Goal: Task Accomplishment & Management: Manage account settings

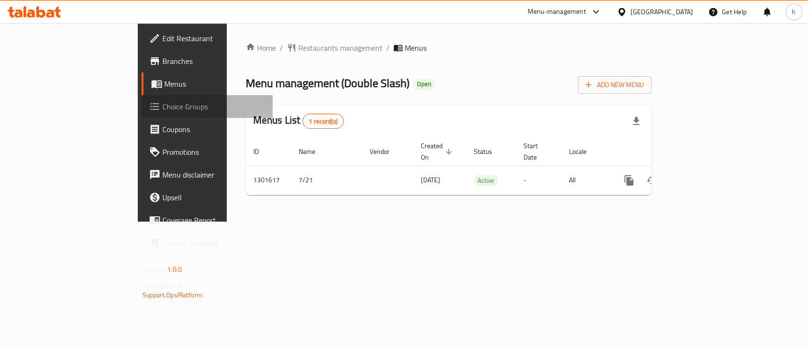
click at [162, 102] on span "Choice Groups" at bounding box center [213, 106] width 103 height 11
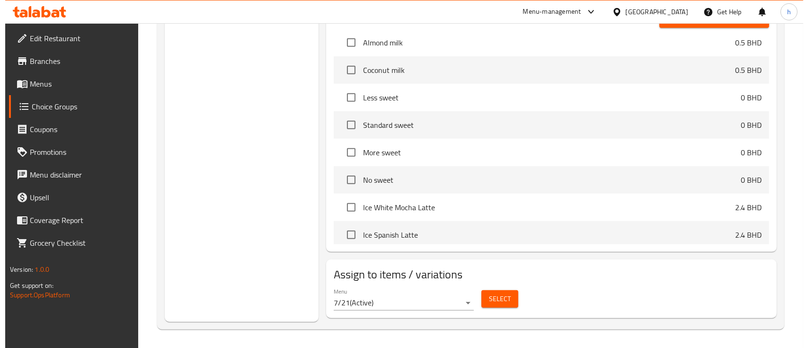
scroll to position [156, 0]
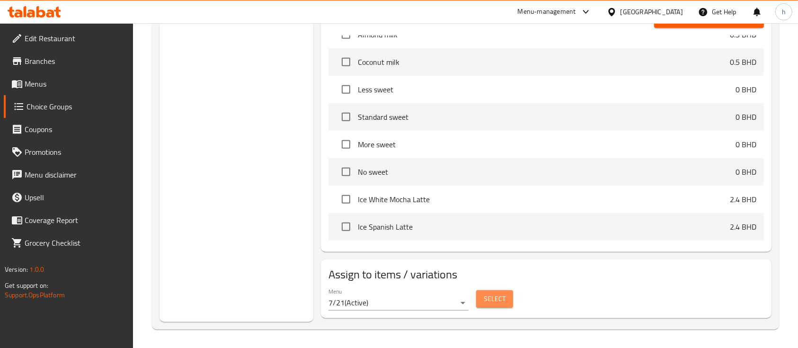
click at [502, 296] on span "Select" at bounding box center [495, 299] width 22 height 12
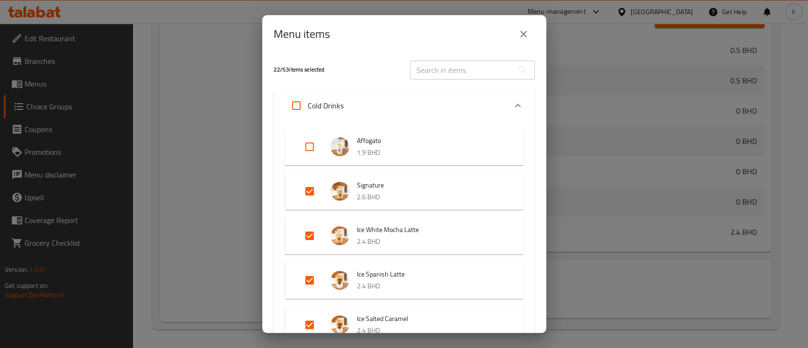
click at [338, 100] on p "Cold Drinks" at bounding box center [326, 105] width 36 height 11
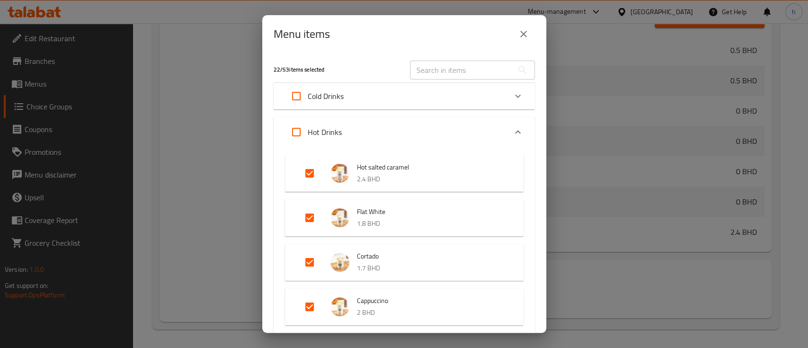
click at [330, 100] on p "Cold Drinks" at bounding box center [326, 95] width 36 height 11
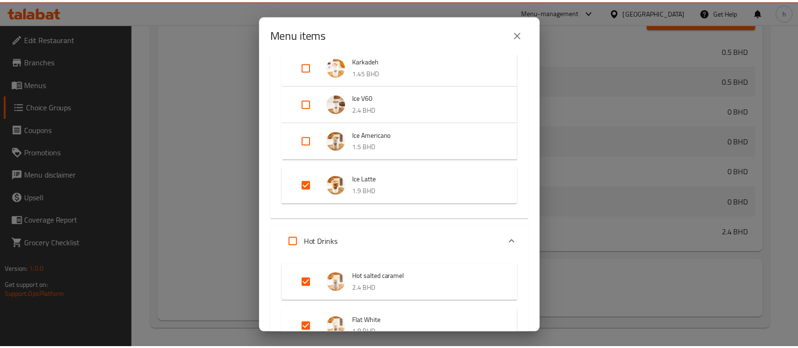
scroll to position [0, 0]
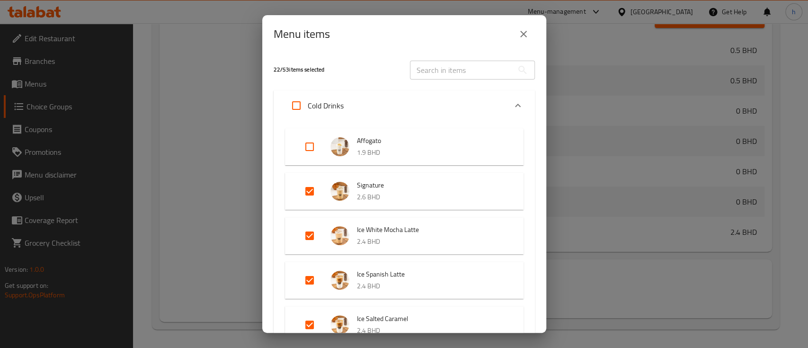
click at [314, 107] on p "Cold Drinks" at bounding box center [326, 105] width 36 height 11
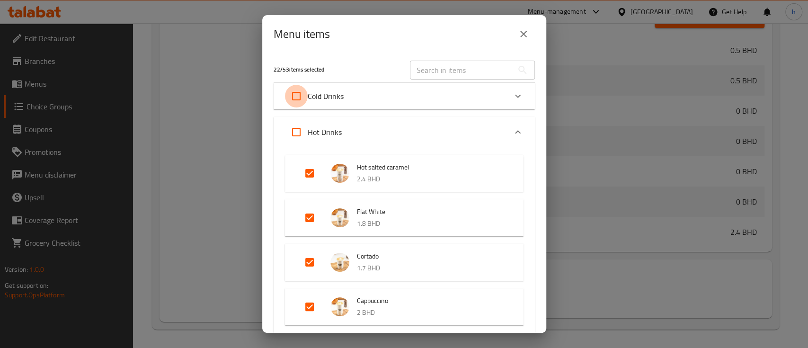
click at [297, 97] on input "Expand" at bounding box center [296, 96] width 23 height 23
checkbox input "true"
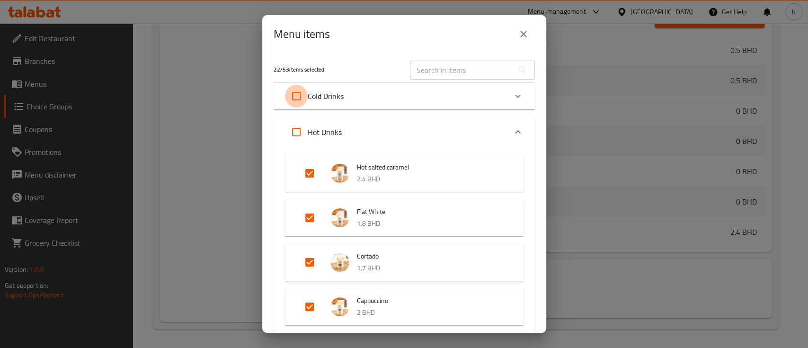
checkbox input "true"
click at [297, 97] on input "Expand" at bounding box center [296, 96] width 23 height 23
checkbox input "false"
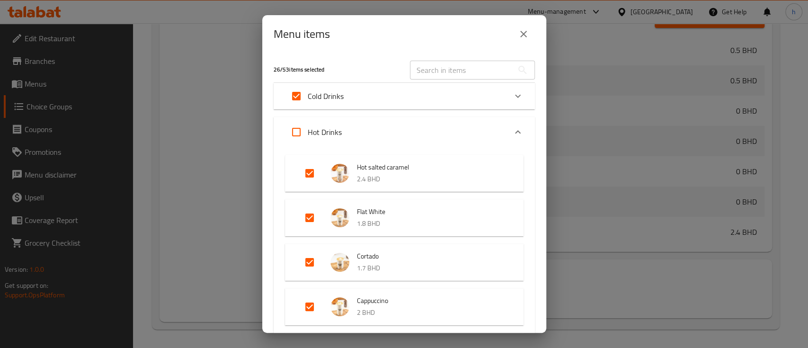
checkbox input "false"
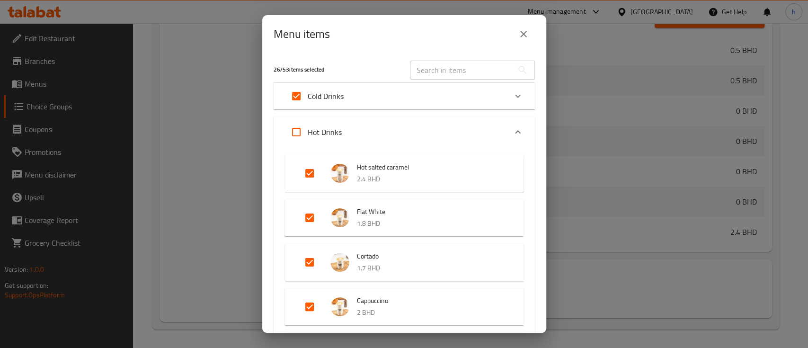
checkbox input "false"
click at [526, 37] on icon "close" at bounding box center [523, 34] width 7 height 7
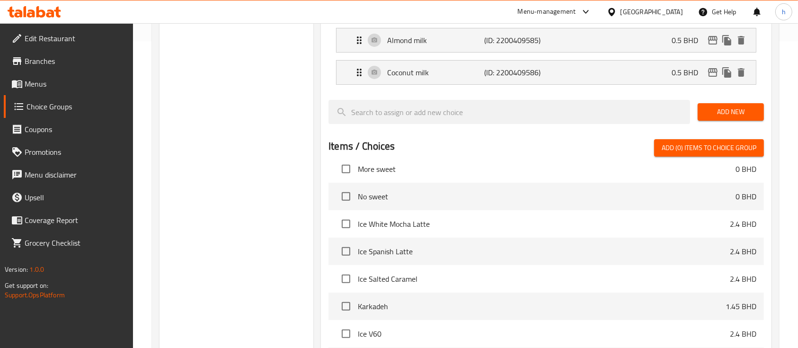
scroll to position [436, 0]
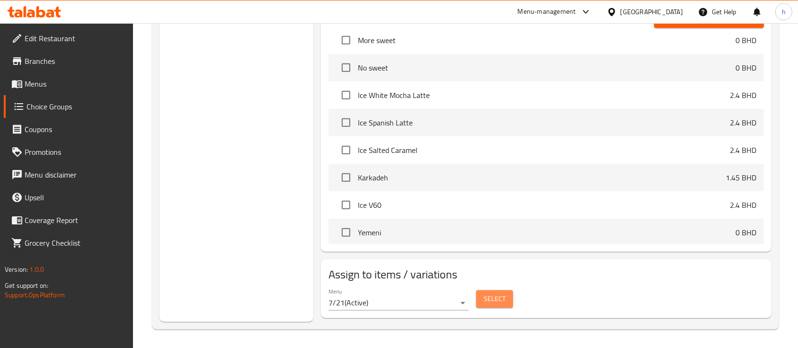
click at [497, 294] on span "Select" at bounding box center [495, 299] width 22 height 12
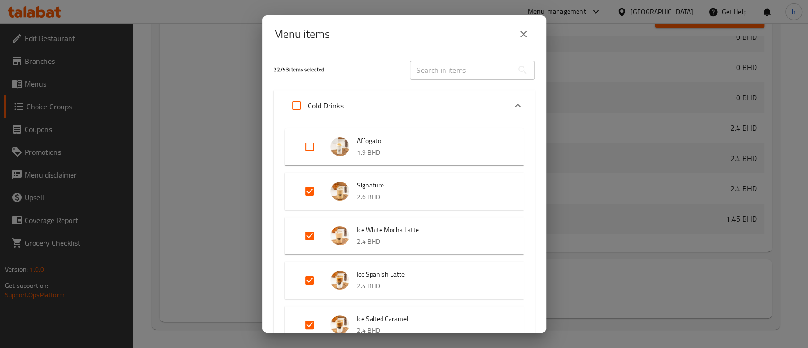
click at [156, 135] on div "Menu items 22 / 53 items selected ​ Cold Drinks Affogato 1.9 BHD Signature 2.6 …" at bounding box center [404, 174] width 808 height 348
click at [522, 34] on icon "close" at bounding box center [523, 33] width 11 height 11
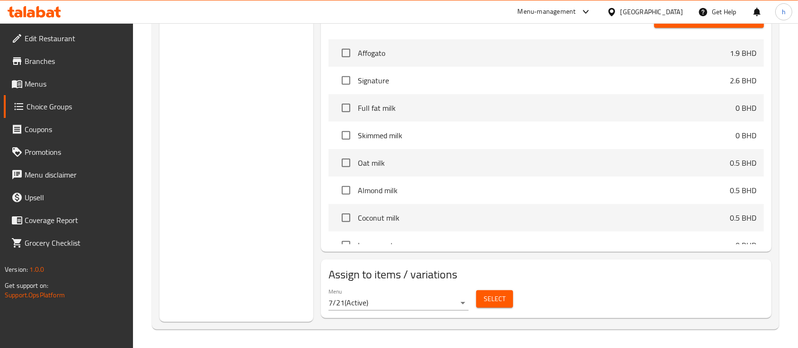
scroll to position [0, 0]
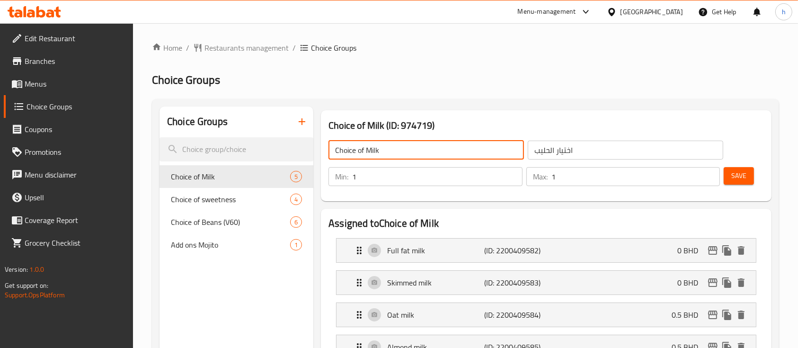
click at [350, 149] on input "Choice of Milk" at bounding box center [427, 150] width 196 height 19
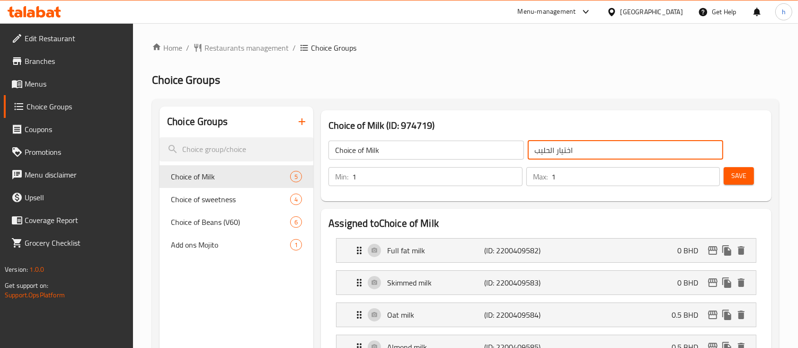
click at [581, 150] on input "اختيار الحليب" at bounding box center [626, 150] width 196 height 19
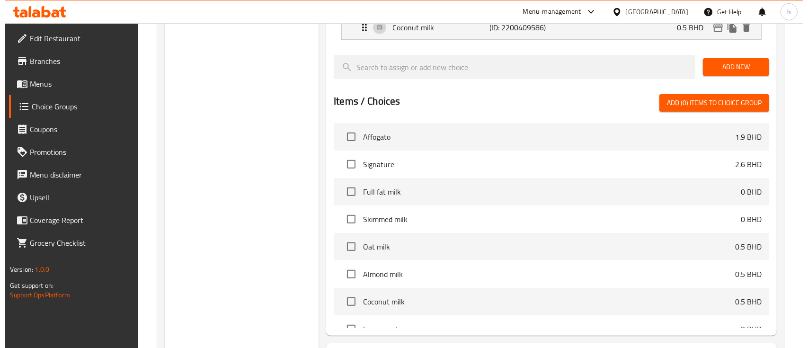
scroll to position [436, 0]
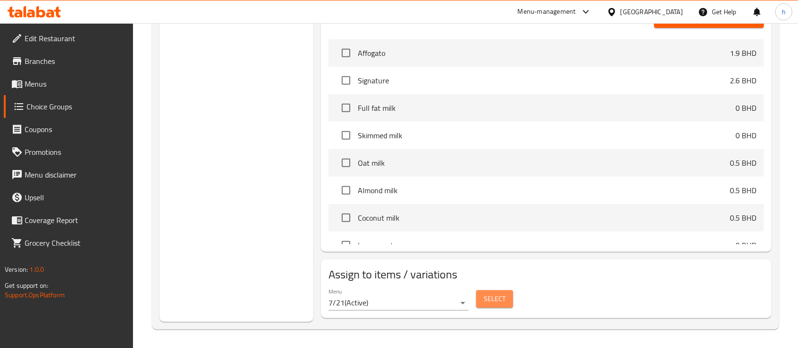
click at [500, 295] on span "Select" at bounding box center [495, 299] width 22 height 12
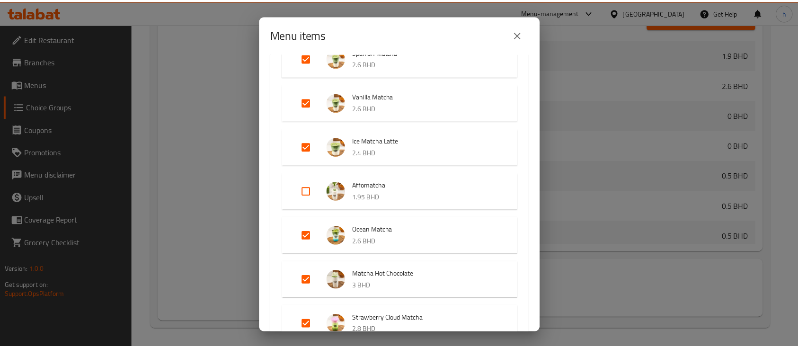
scroll to position [1374, 0]
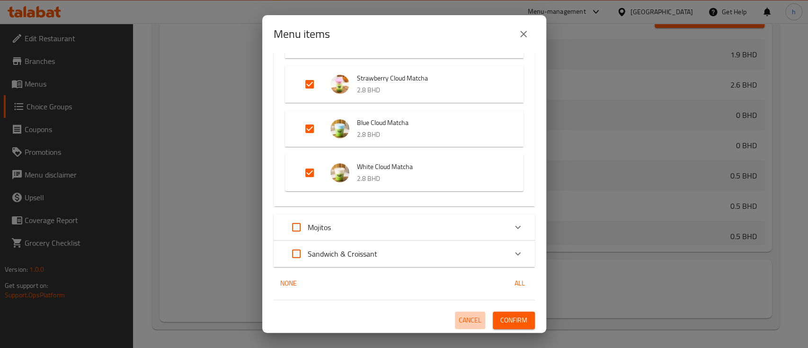
click at [459, 318] on span "Cancel" at bounding box center [470, 320] width 23 height 12
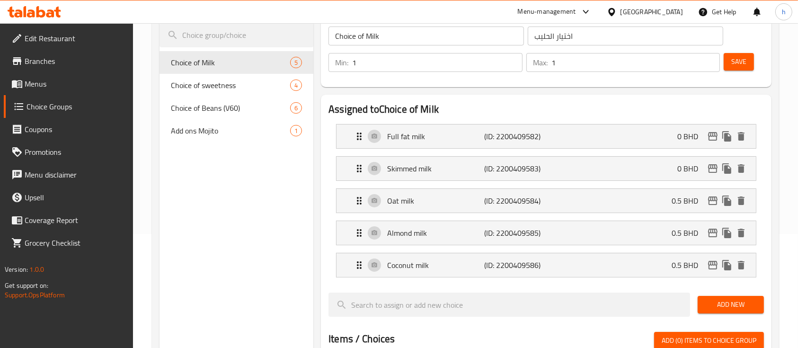
scroll to position [61, 0]
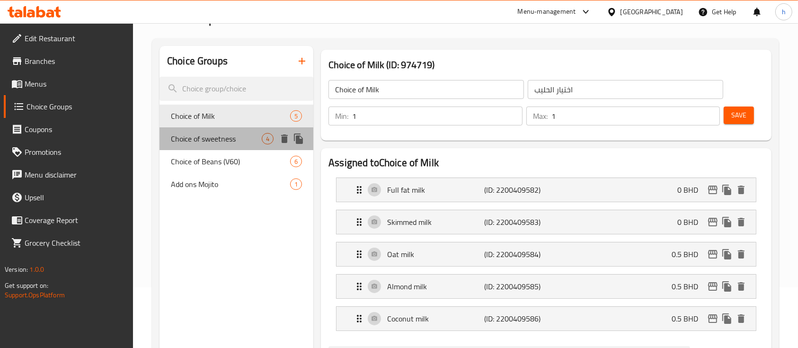
click at [221, 141] on span "Choice of sweetness" at bounding box center [216, 138] width 91 height 11
type input "Choice of sweetness"
type input "اختيار الحلاوة"
type input "0"
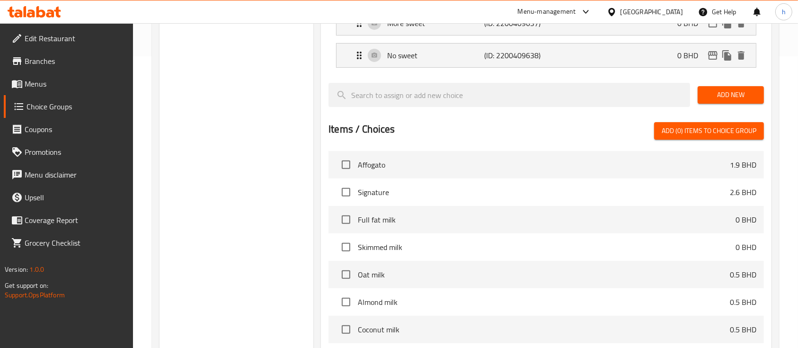
scroll to position [403, 0]
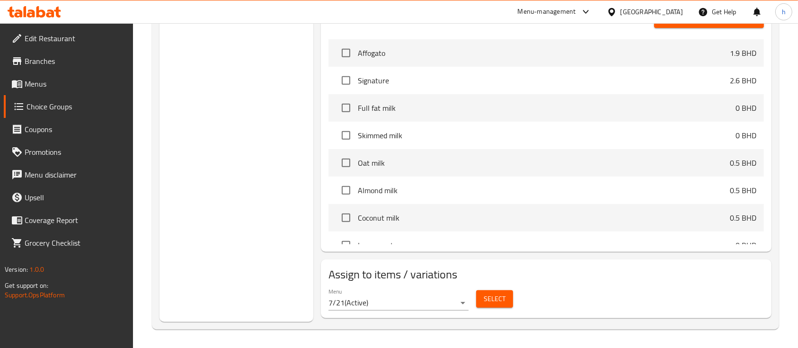
click at [512, 306] on div "Select" at bounding box center [495, 298] width 45 height 25
click at [502, 298] on span "Select" at bounding box center [495, 299] width 22 height 12
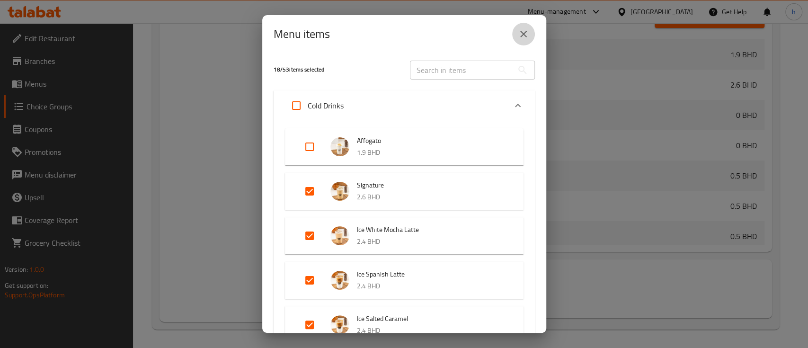
click at [516, 40] on button "close" at bounding box center [523, 34] width 23 height 23
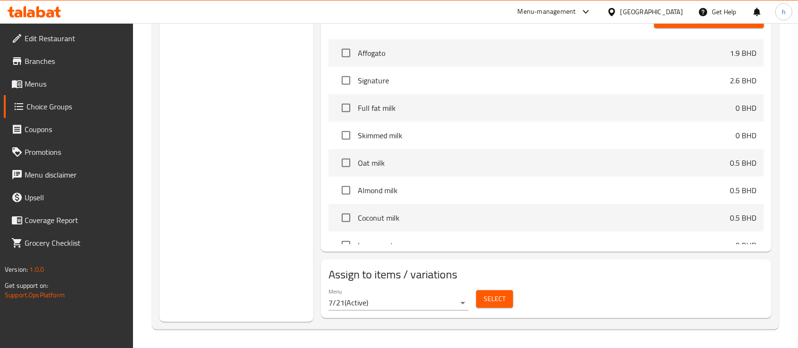
scroll to position [0, 0]
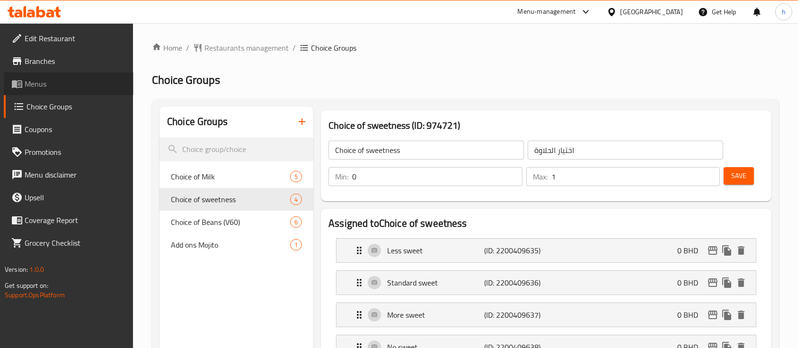
click at [47, 81] on span "Menus" at bounding box center [75, 83] width 101 height 11
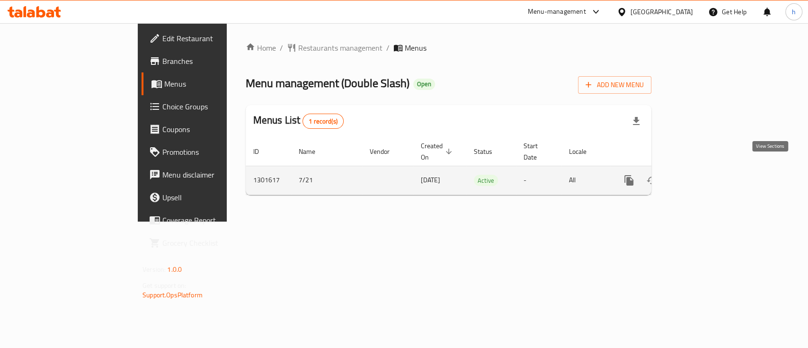
click at [702, 176] on icon "enhanced table" at bounding box center [697, 180] width 9 height 9
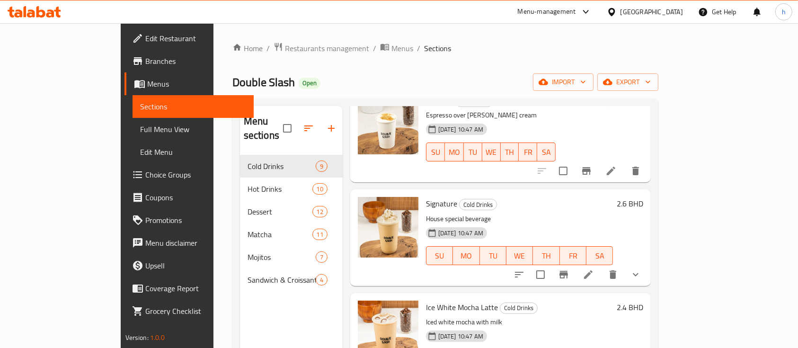
scroll to position [65, 0]
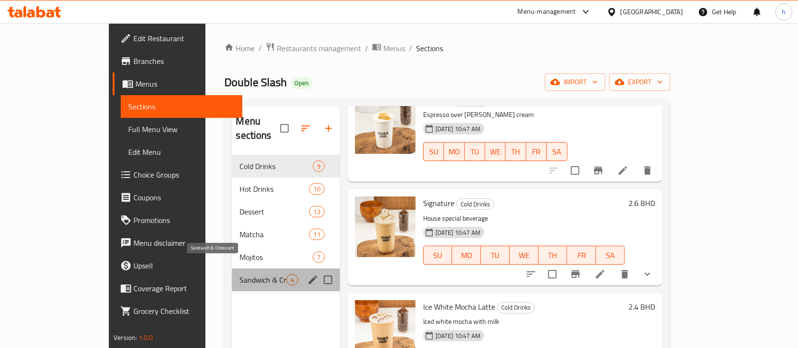
click at [240, 274] on span "Sandwich & Croissant" at bounding box center [263, 279] width 46 height 11
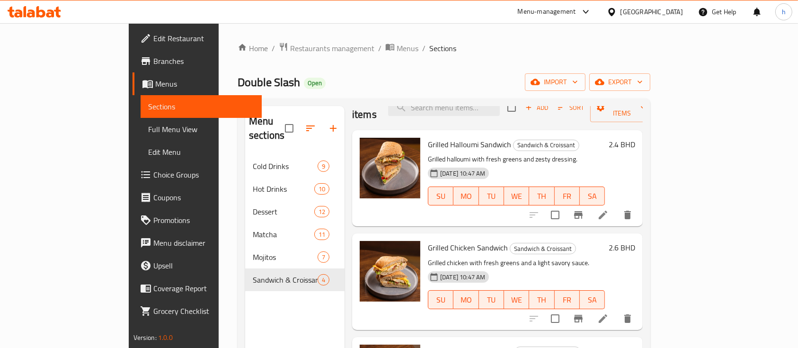
scroll to position [20, 0]
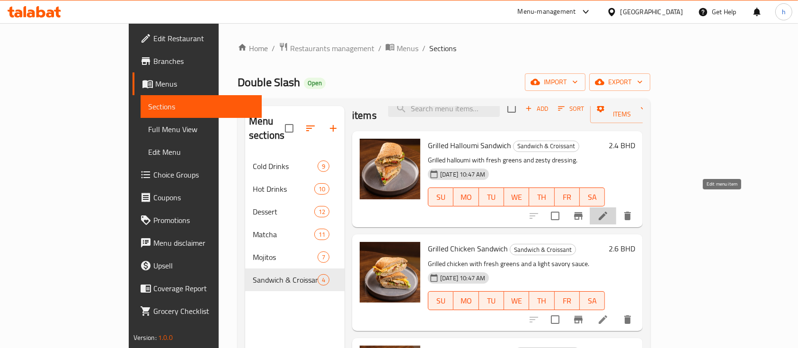
click at [609, 210] on icon at bounding box center [603, 215] width 11 height 11
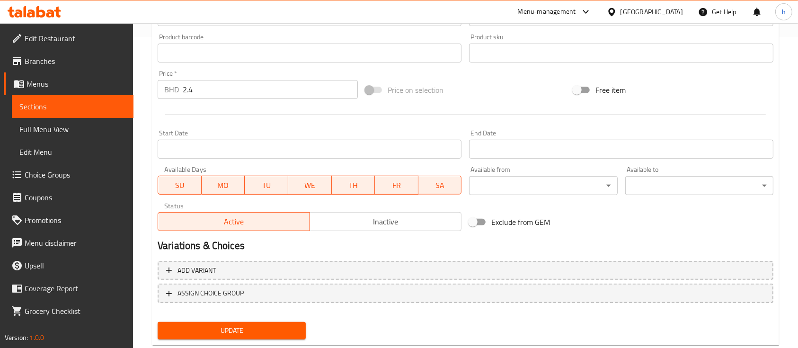
scroll to position [334, 0]
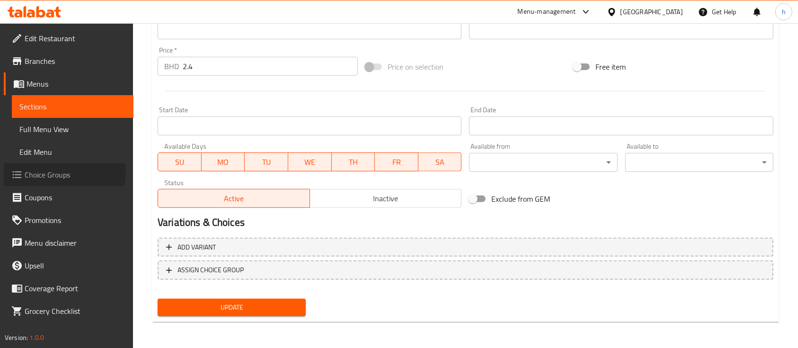
click at [61, 171] on span "Choice Groups" at bounding box center [75, 174] width 101 height 11
